Goal: Task Accomplishment & Management: Use online tool/utility

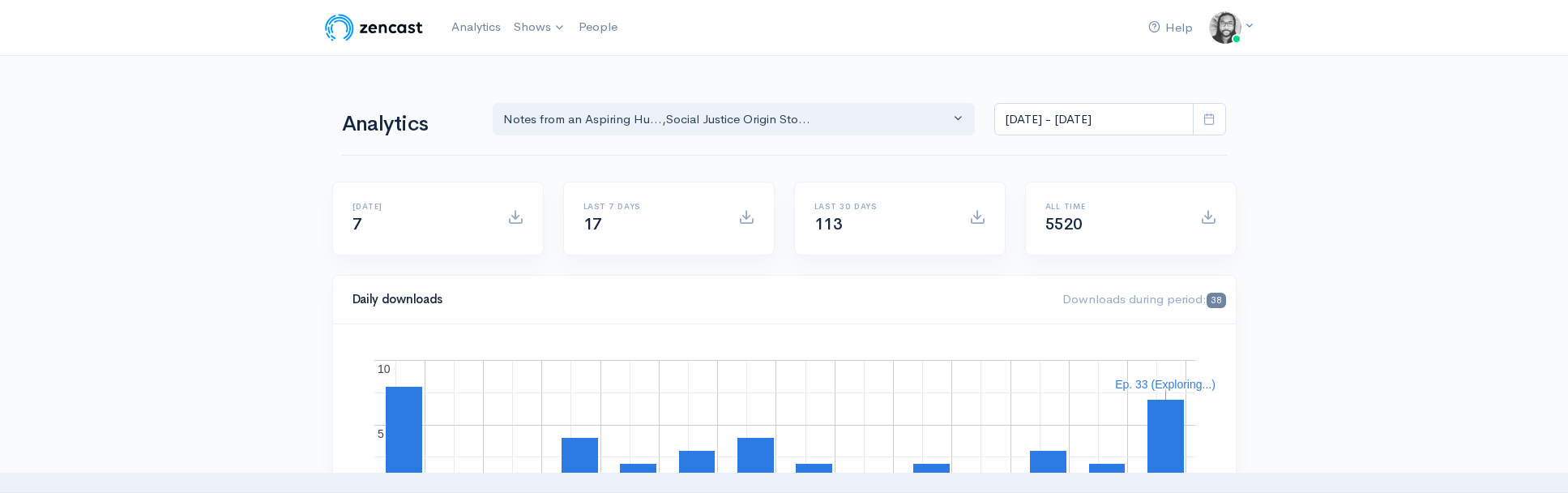
click at [1014, 103] on input "[DATE] - [DATE]" at bounding box center [1094, 119] width 199 height 33
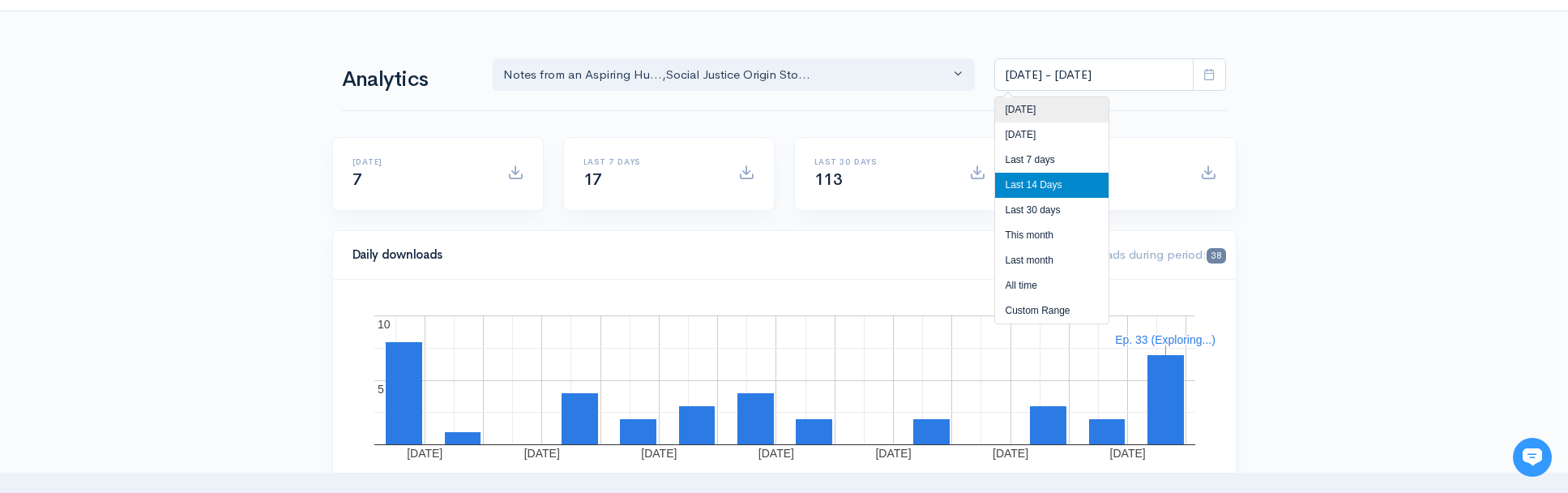
click at [1021, 101] on li "[DATE]" at bounding box center [1051, 109] width 113 height 25
type input "Aug 20, 2025 - Aug 20, 2025"
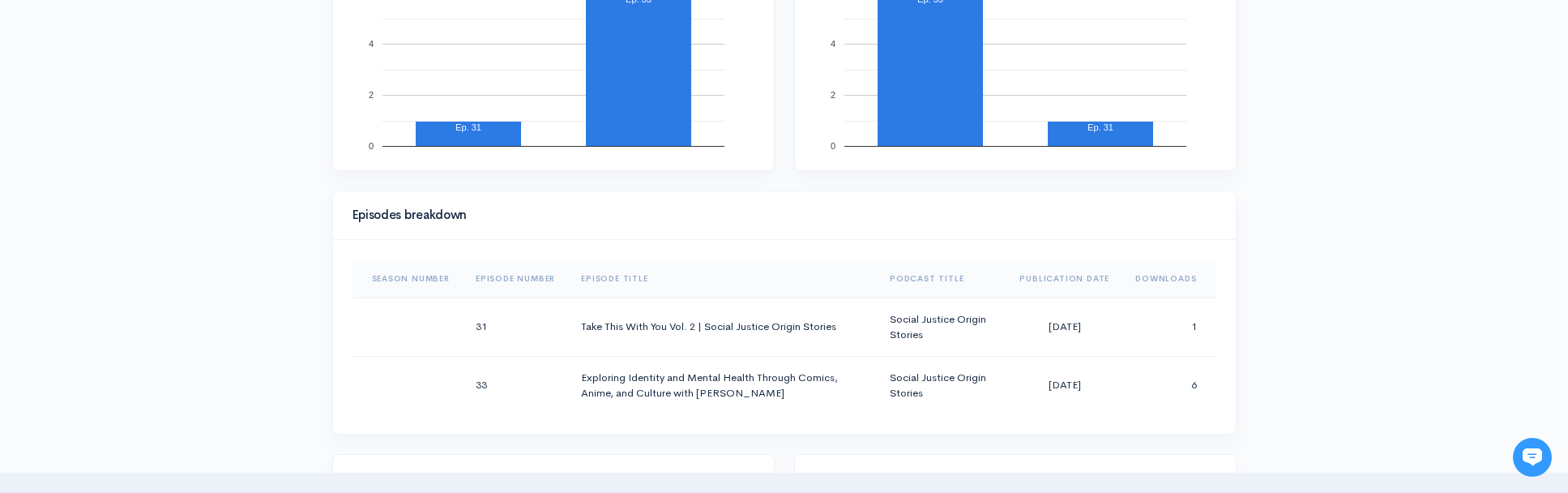
scroll to position [880, 0]
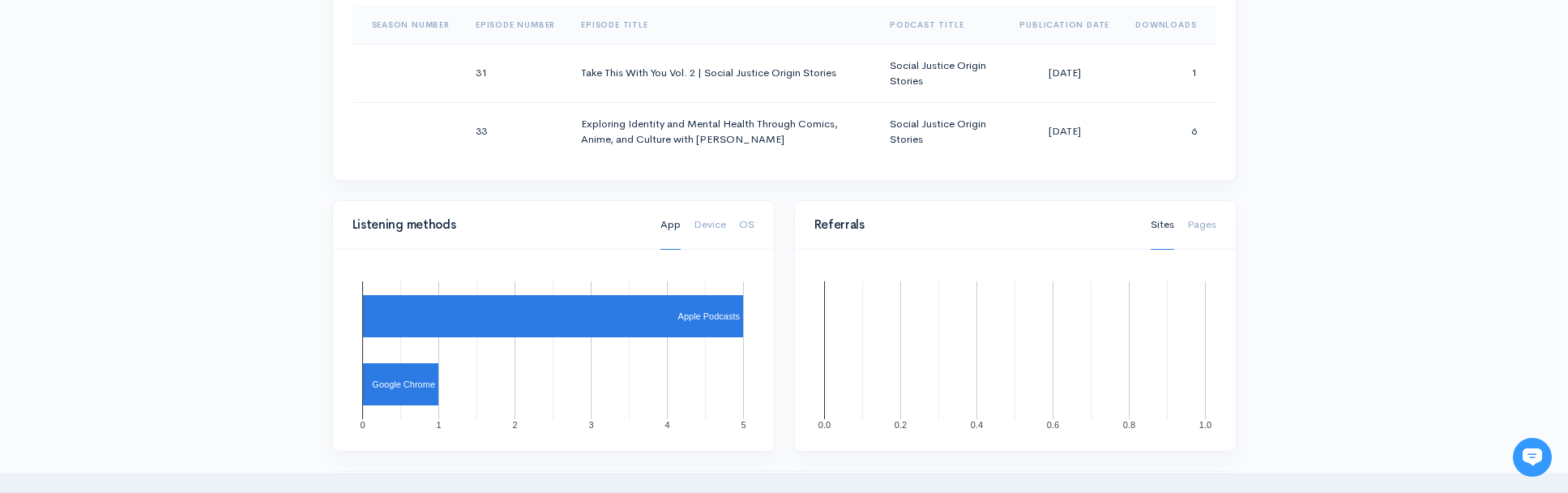
click at [1266, 148] on div "Help Notifications View all Your profile Team settings Default team Current Log…" at bounding box center [784, 143] width 1568 height 2046
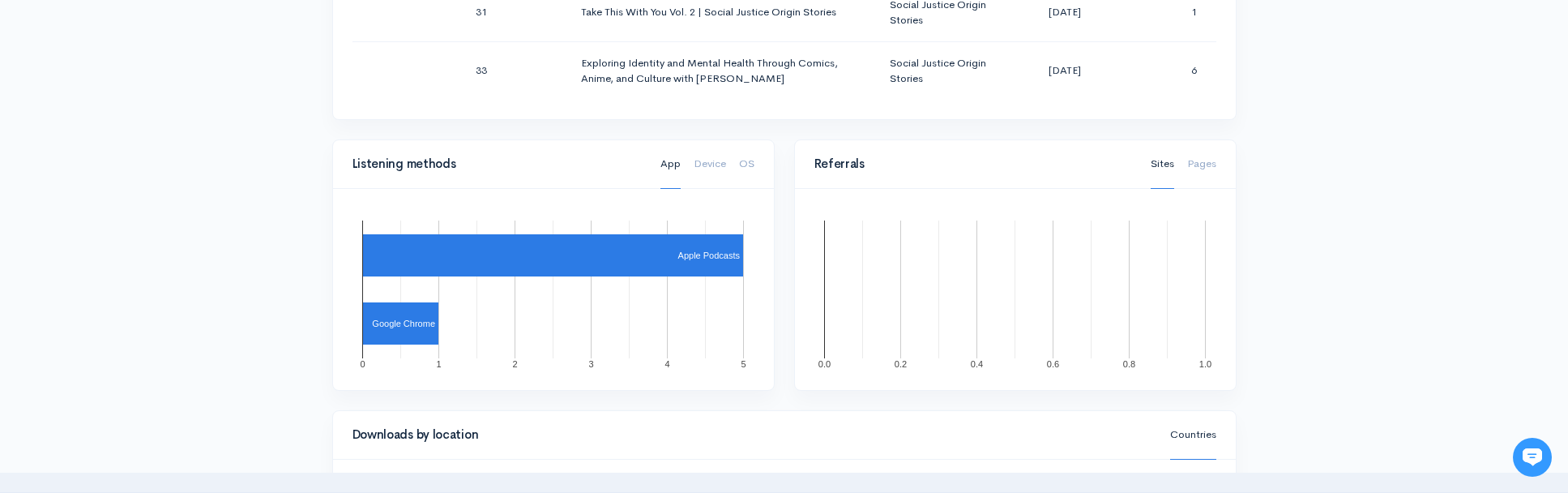
click at [1266, 148] on div "Help Notifications View all Your profile Team settings Default team Current Log…" at bounding box center [784, 83] width 1568 height 2046
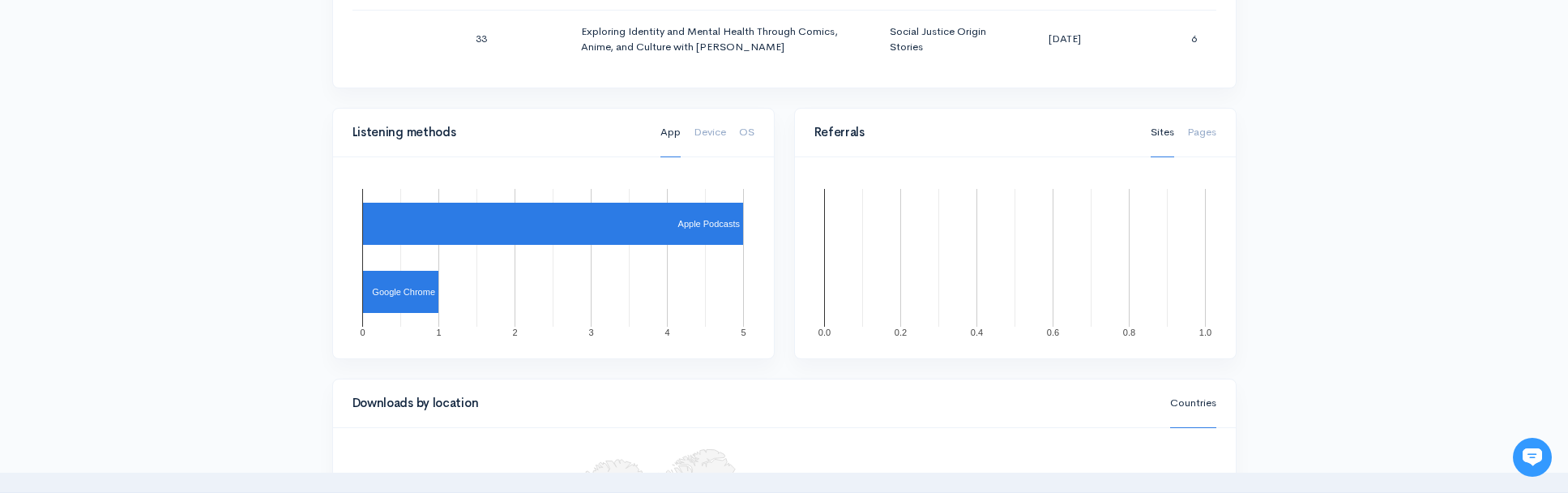
click at [1266, 148] on div "Help Notifications View all Your profile Team settings Default team Current Log…" at bounding box center [784, 51] width 1568 height 2046
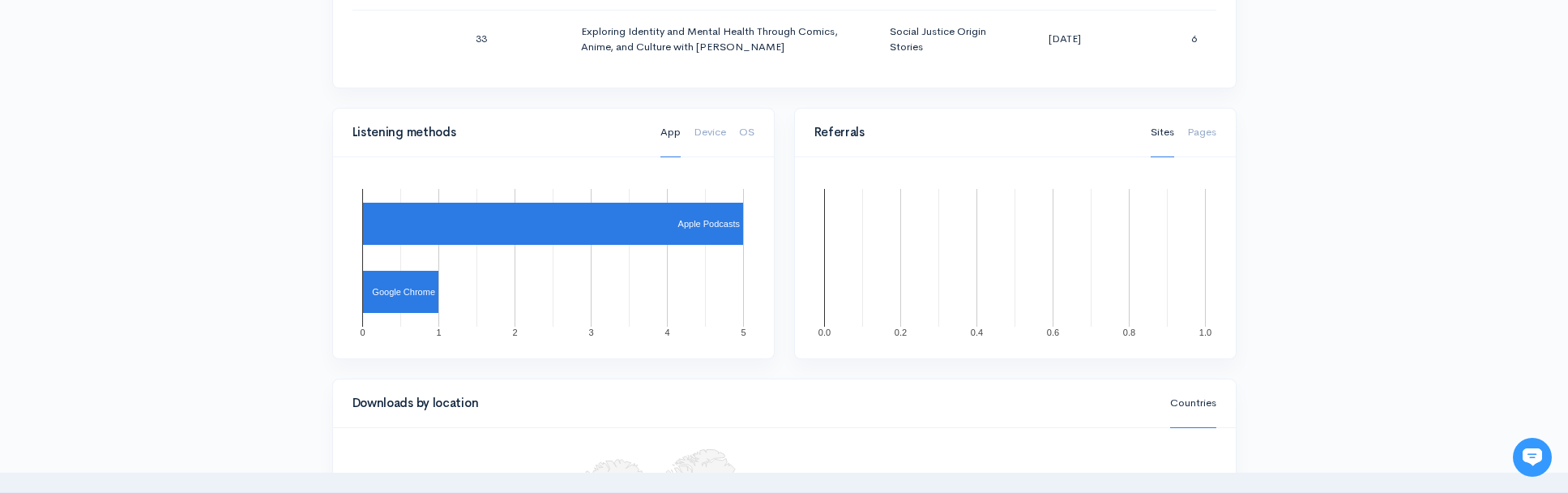
click at [1266, 148] on div "Help Notifications View all Your profile Team settings Default team Current Log…" at bounding box center [784, 51] width 1568 height 2046
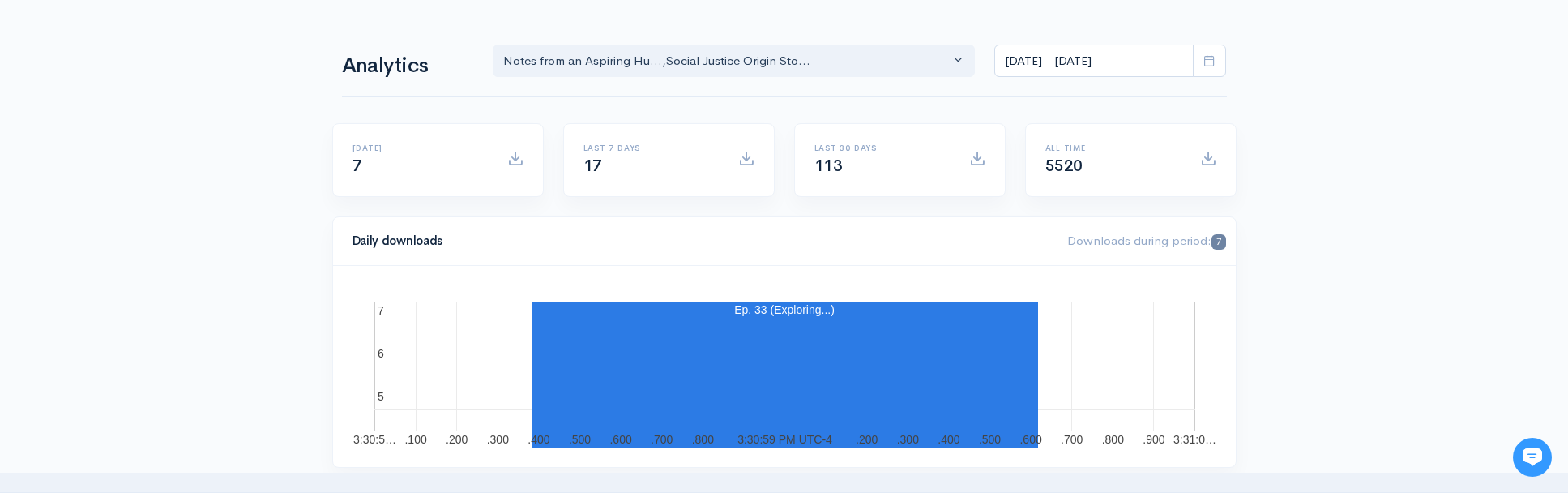
scroll to position [0, 0]
